Goal: Download file/media

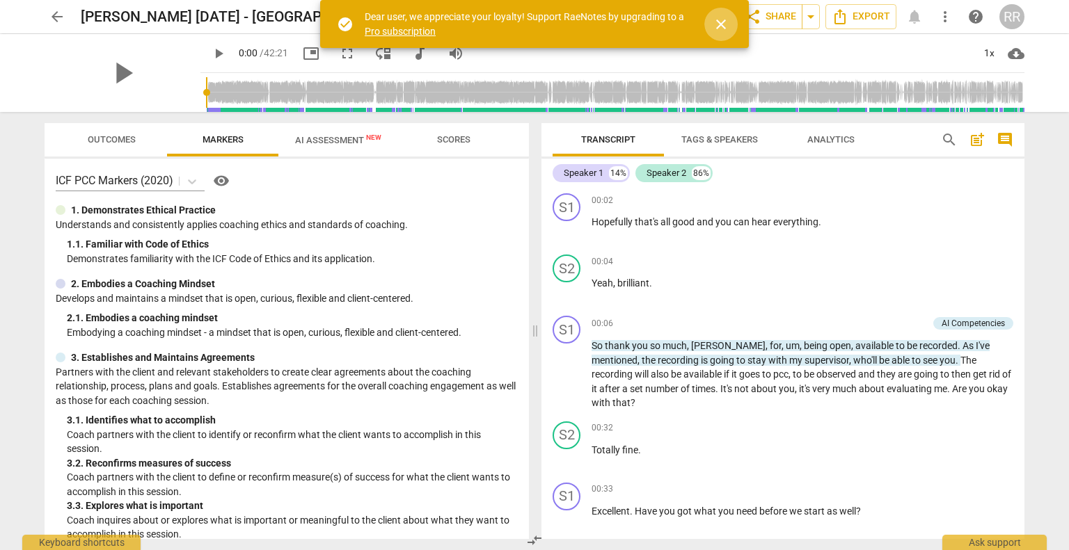
click at [728, 29] on span "close" at bounding box center [720, 24] width 17 height 17
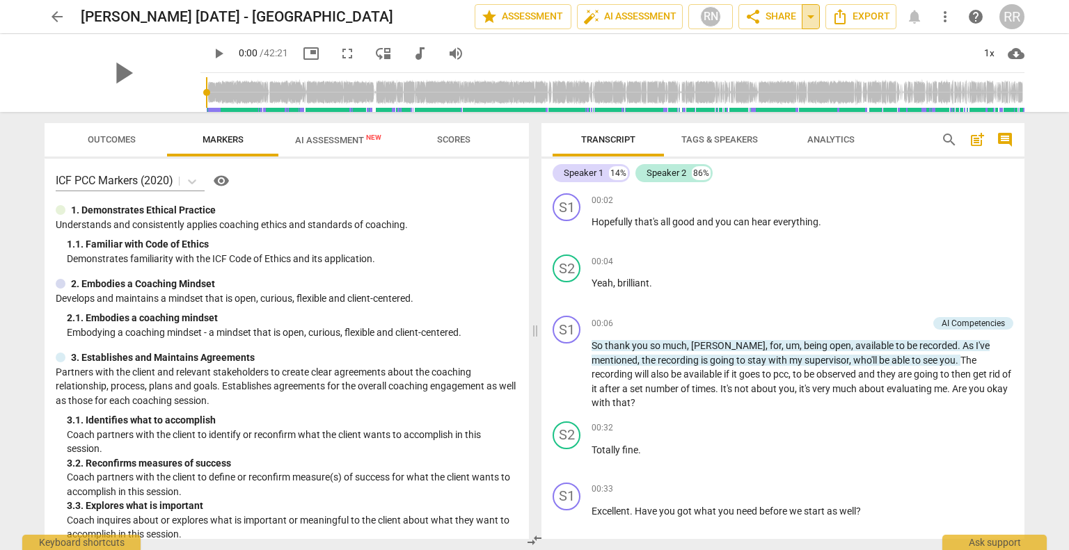
click at [813, 17] on span "arrow_drop_down" at bounding box center [810, 16] width 17 height 17
click at [719, 13] on div "RN" at bounding box center [710, 16] width 21 height 21
click at [980, 143] on div at bounding box center [534, 275] width 1069 height 550
click at [977, 141] on span "post_add" at bounding box center [976, 139] width 17 height 17
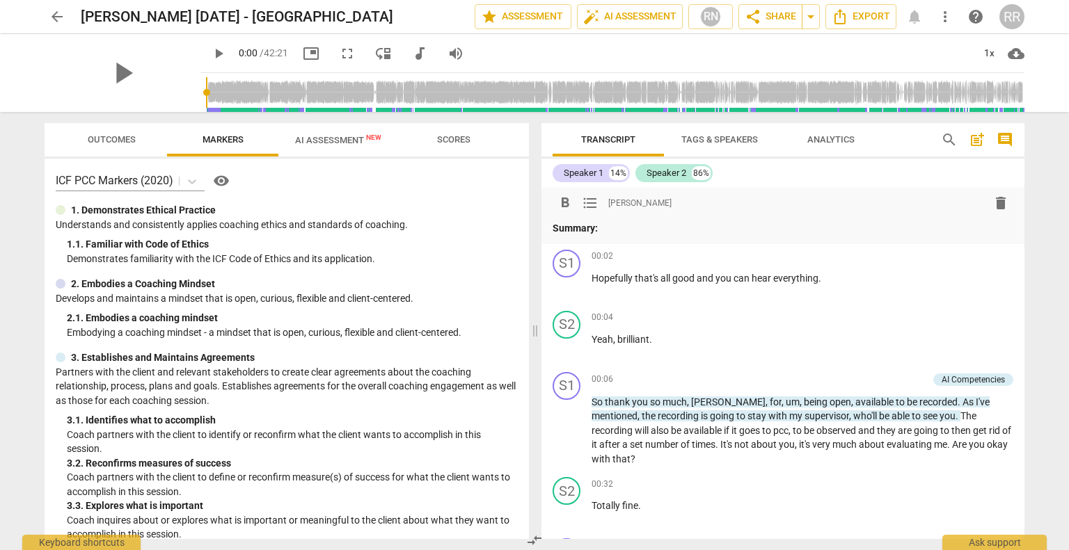
click at [977, 141] on span "post_add" at bounding box center [976, 139] width 17 height 17
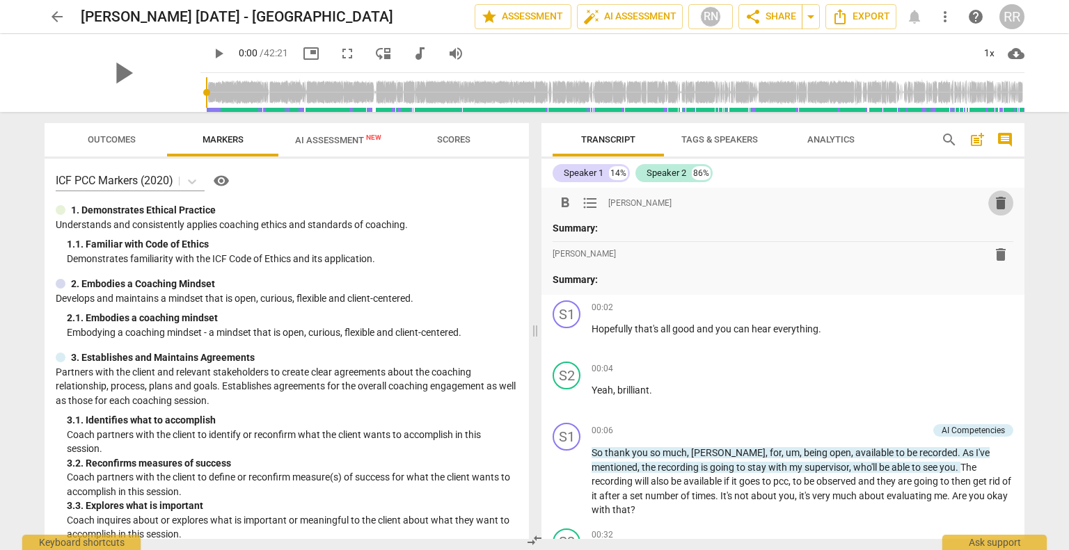
click at [1002, 205] on span "delete" at bounding box center [1000, 203] width 17 height 17
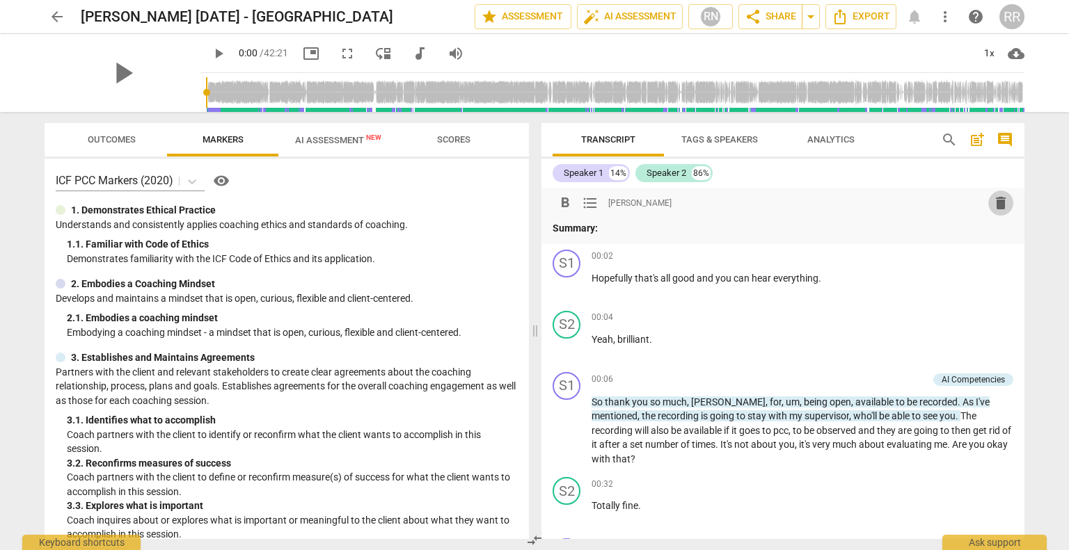
click at [997, 202] on span "delete" at bounding box center [1000, 203] width 17 height 17
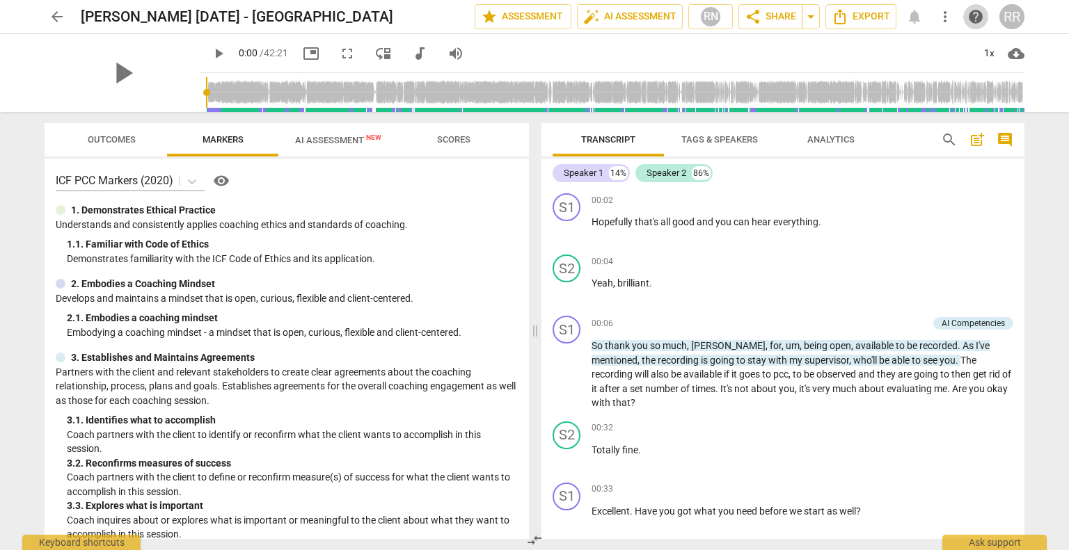
click at [978, 16] on span "help" at bounding box center [975, 16] width 17 height 17
click at [877, 21] on span "Export" at bounding box center [860, 16] width 58 height 17
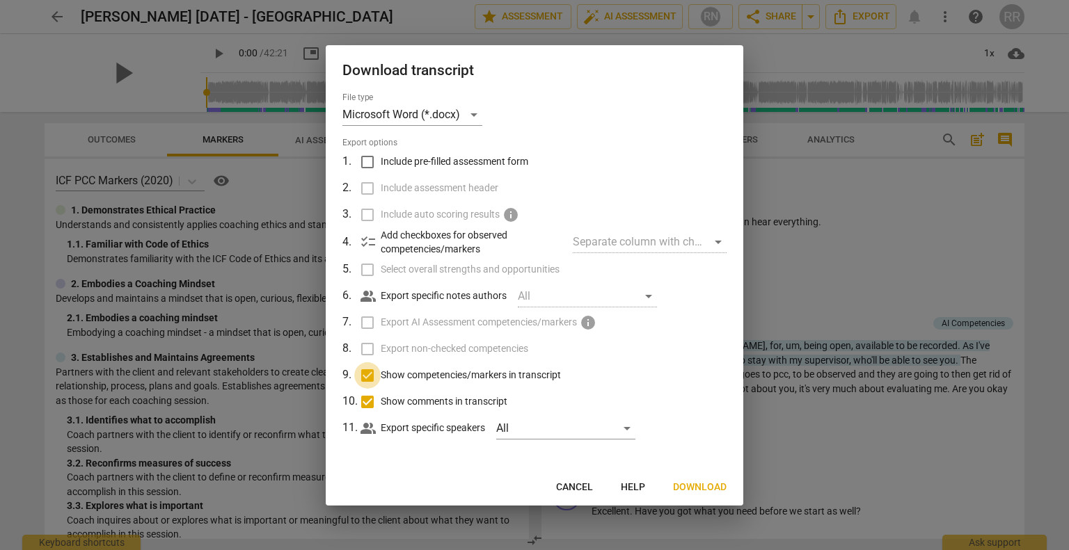
click at [370, 376] on input "Show competencies/markers in transcript" at bounding box center [367, 375] width 26 height 26
checkbox input "false"
click at [370, 405] on input "Show comments in transcript" at bounding box center [367, 402] width 26 height 26
checkbox input "false"
click at [704, 487] on span "Download" at bounding box center [700, 488] width 54 height 14
